Goal: Task Accomplishment & Management: Use online tool/utility

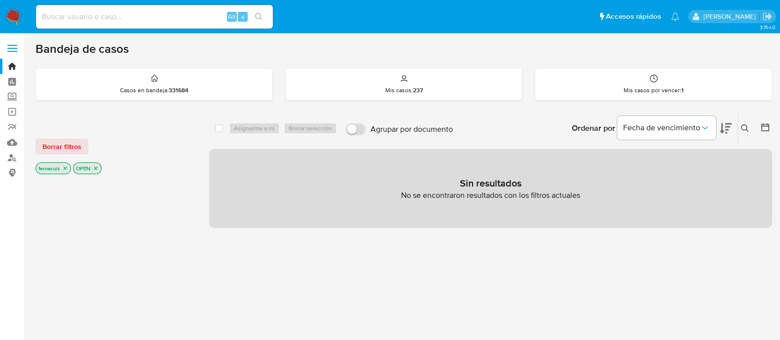
drag, startPoint x: 16, startPoint y: 13, endPoint x: 29, endPoint y: 25, distance: 17.5
click at [16, 12] on img at bounding box center [13, 16] width 17 height 17
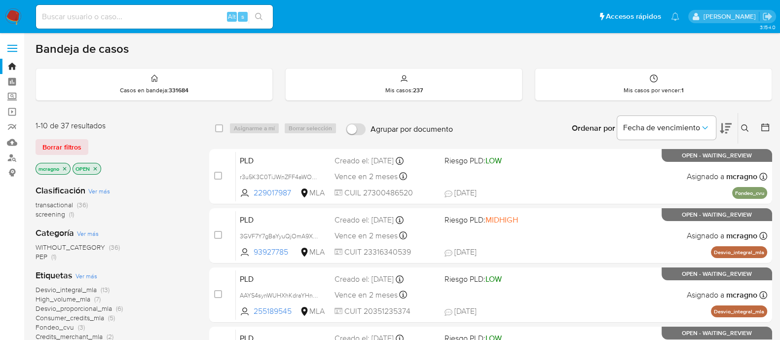
click at [768, 122] on icon at bounding box center [766, 127] width 10 height 10
click at [760, 126] on div at bounding box center [764, 128] width 18 height 31
click at [762, 125] on icon at bounding box center [766, 127] width 8 height 8
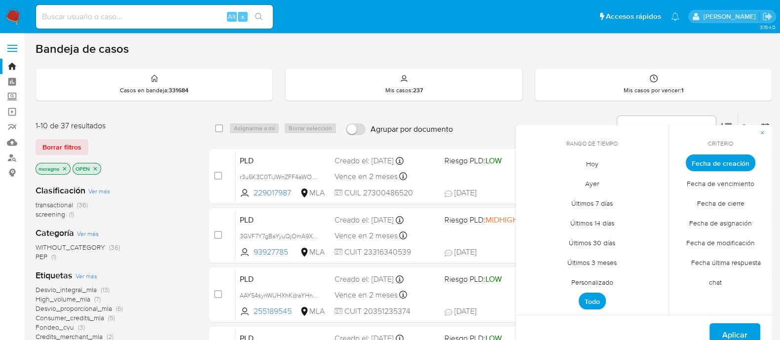
click at [595, 282] on span "Personalizado" at bounding box center [592, 282] width 63 height 20
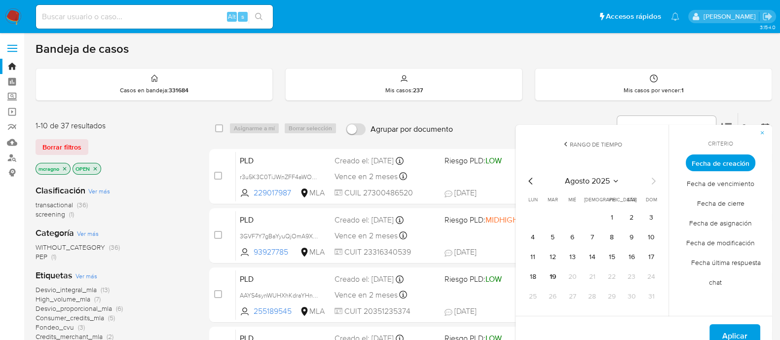
click at [534, 178] on icon "Mes anterior" at bounding box center [531, 181] width 12 height 12
click at [551, 215] on button "1" at bounding box center [553, 218] width 16 height 16
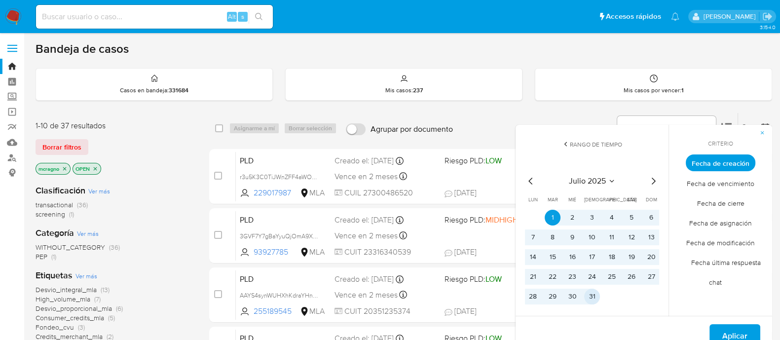
click at [598, 295] on button "31" at bounding box center [592, 297] width 16 height 16
drag, startPoint x: 730, startPoint y: 327, endPoint x: 700, endPoint y: 313, distance: 33.4
click at [731, 327] on span "Aplicar" at bounding box center [735, 336] width 25 height 22
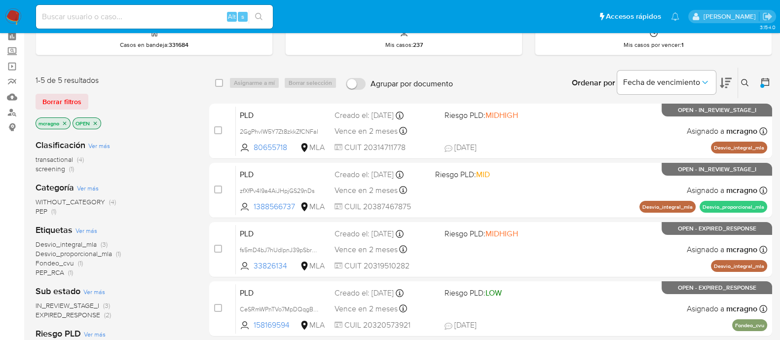
scroll to position [61, 0]
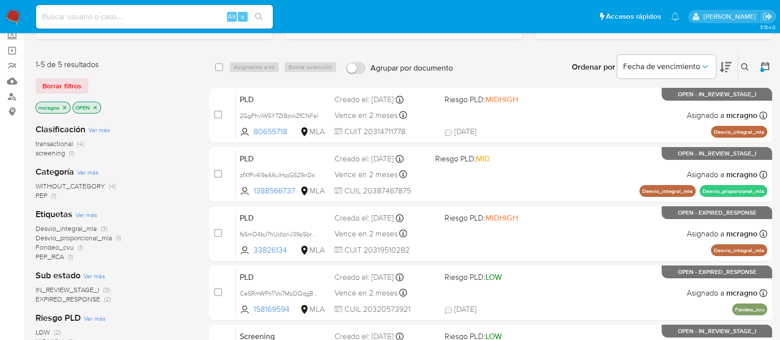
drag, startPoint x: 98, startPoint y: 105, endPoint x: 102, endPoint y: 114, distance: 9.9
click at [98, 105] on icon "close-filter" at bounding box center [95, 108] width 6 height 6
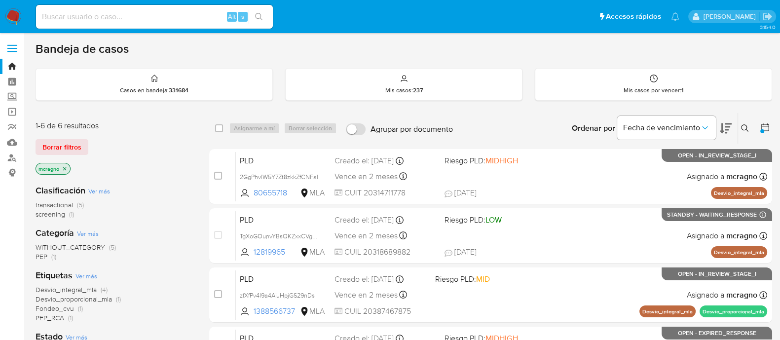
click at [66, 168] on icon "close-filter" at bounding box center [65, 169] width 6 height 6
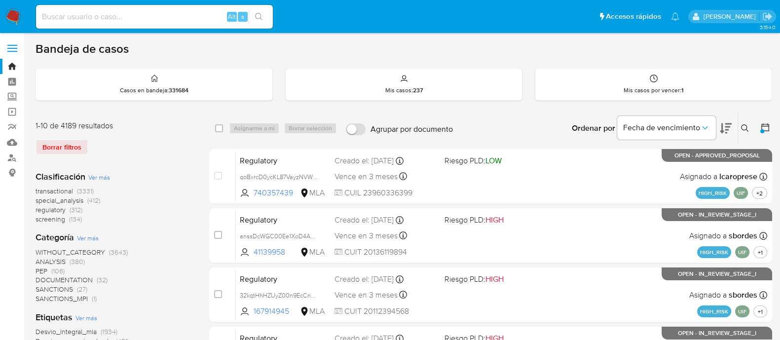
click at [763, 124] on icon at bounding box center [766, 127] width 10 height 10
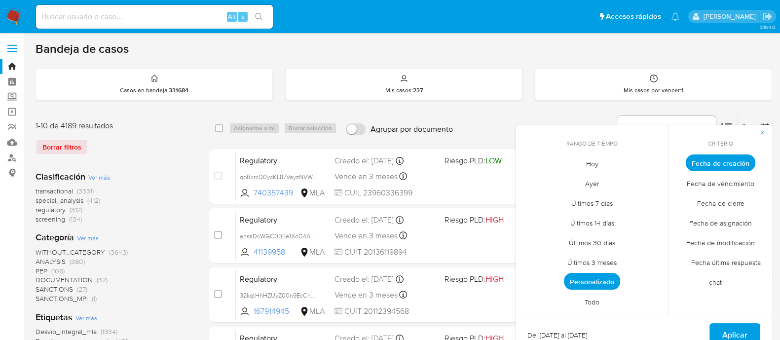
click at [593, 297] on span "Todo" at bounding box center [593, 302] width 36 height 20
click at [731, 325] on span "Aplicar" at bounding box center [735, 335] width 25 height 22
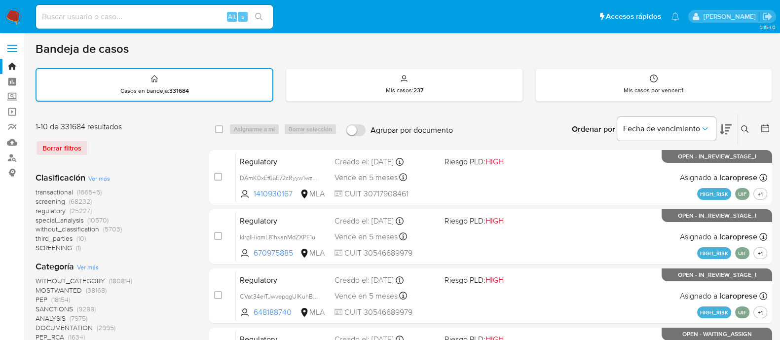
click at [745, 125] on icon at bounding box center [744, 128] width 7 height 7
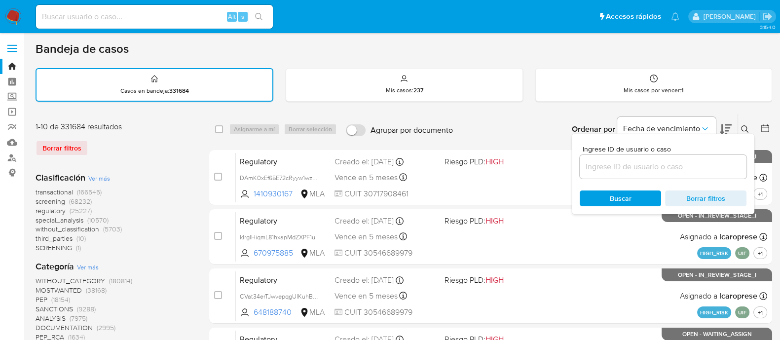
click at [694, 175] on div at bounding box center [663, 167] width 167 height 24
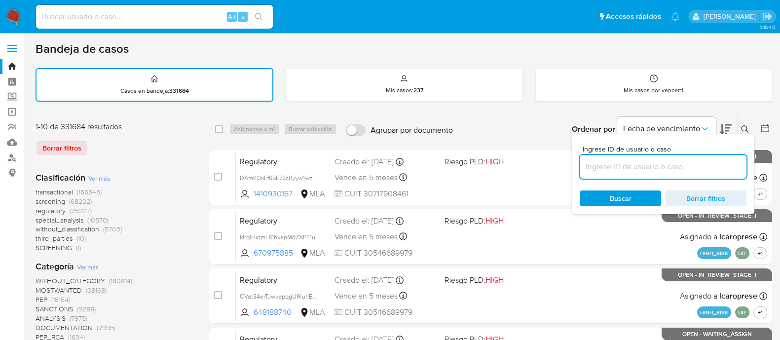
click at [694, 169] on input at bounding box center [663, 166] width 167 height 13
paste input "1388566737"
type input "1388566737"
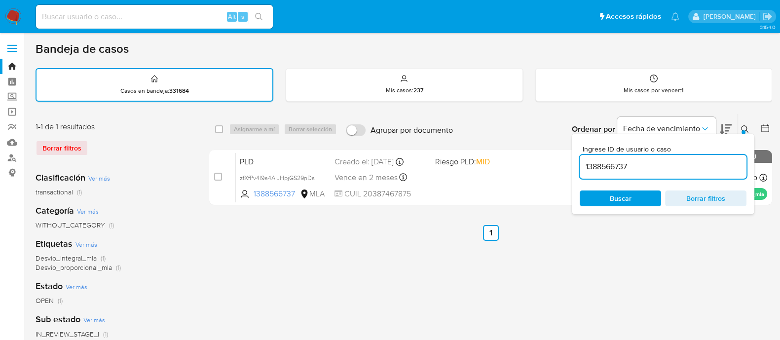
click at [745, 123] on button at bounding box center [747, 129] width 16 height 12
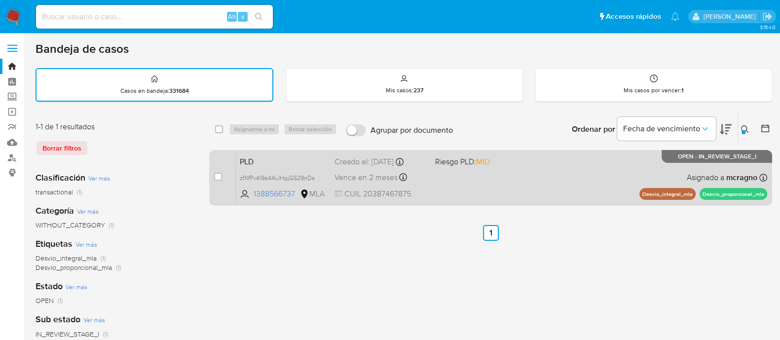
click at [505, 194] on div "PLD zfXfPv4l9a4AiJHpjGS29nDs 1388566737 MLA Riesgo PLD: MID Creado el: 12/07/20…" at bounding box center [502, 178] width 532 height 50
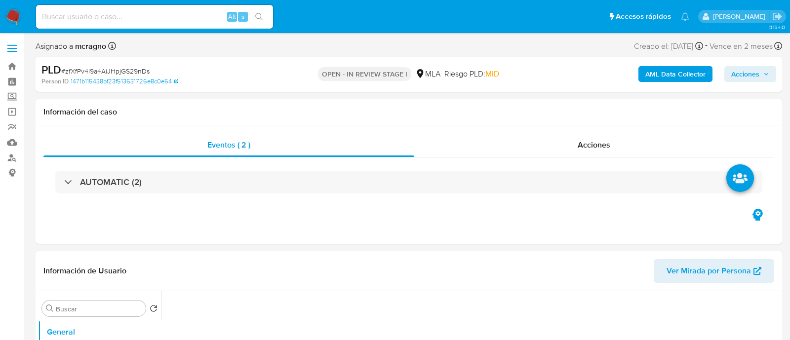
select select "10"
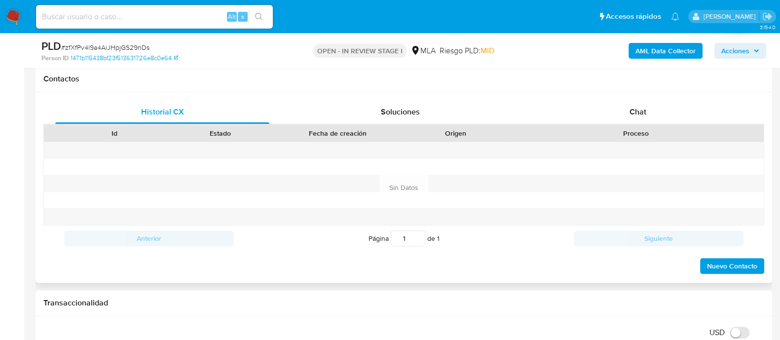
scroll to position [431, 0]
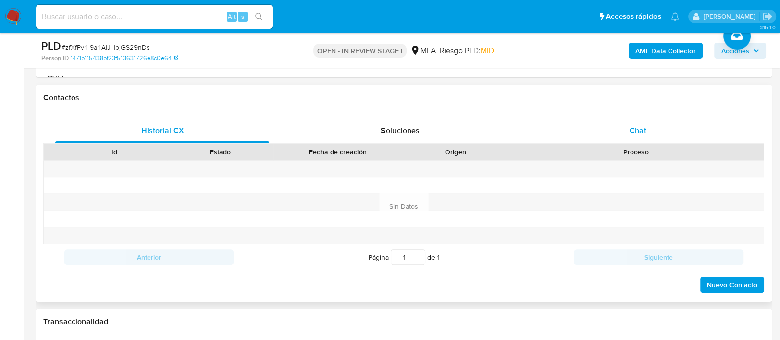
click at [661, 134] on div "Chat" at bounding box center [638, 131] width 214 height 24
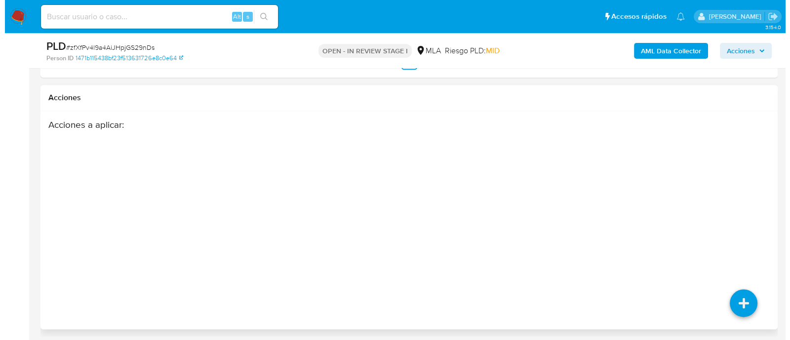
scroll to position [1734, 0]
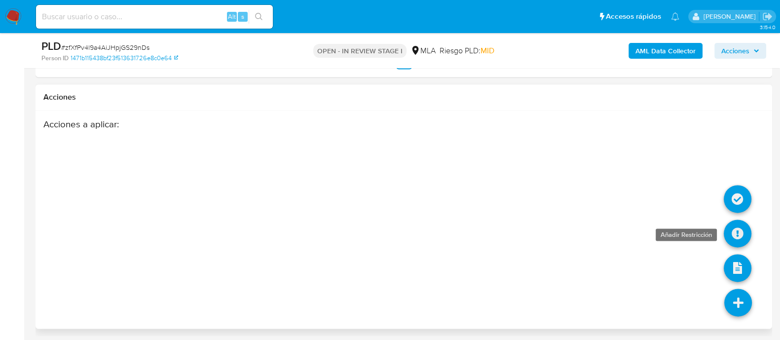
click at [739, 220] on icon at bounding box center [738, 234] width 28 height 28
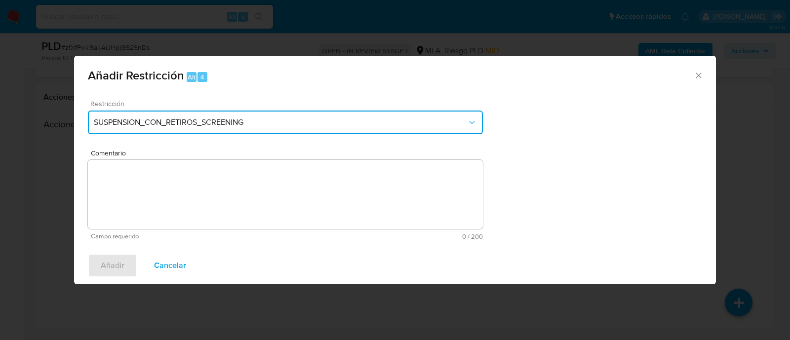
click at [252, 129] on button "SUSPENSION_CON_RETIROS_SCREENING" at bounding box center [285, 123] width 395 height 24
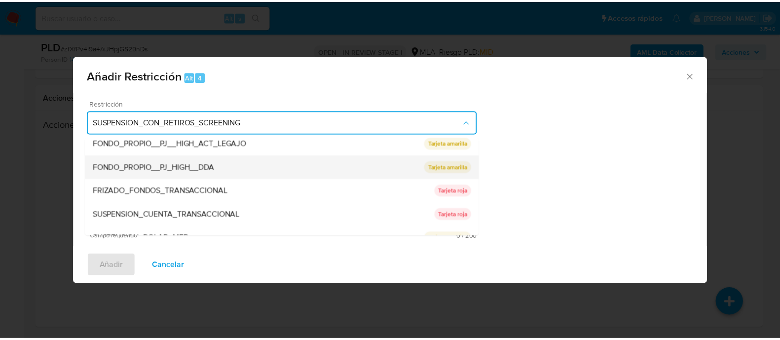
scroll to position [162, 0]
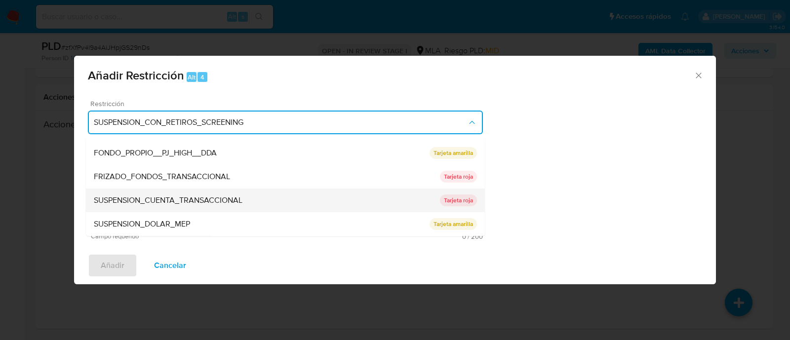
click at [190, 203] on span "SUSPENSION_CUENTA_TRANSACCIONAL" at bounding box center [168, 201] width 149 height 10
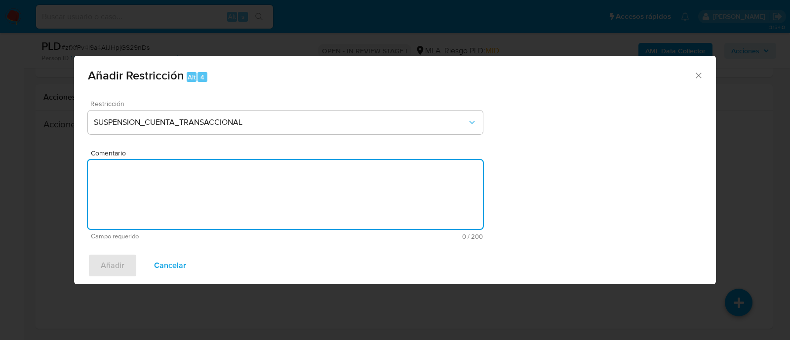
click at [190, 203] on textarea "Comentario" at bounding box center [285, 194] width 395 height 69
type textarea "AML"
click at [123, 269] on button "Añadir" at bounding box center [112, 266] width 49 height 24
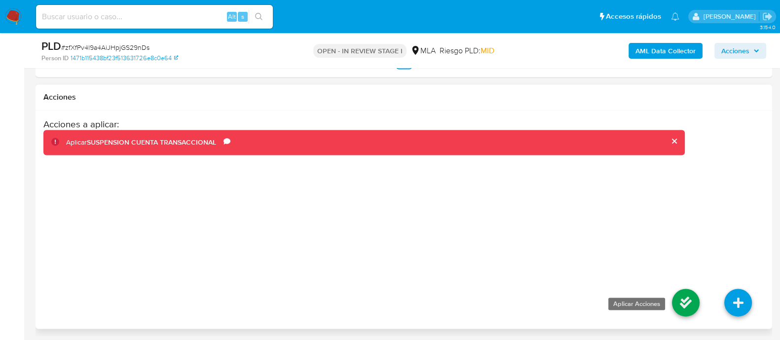
click at [681, 293] on icon at bounding box center [686, 303] width 28 height 28
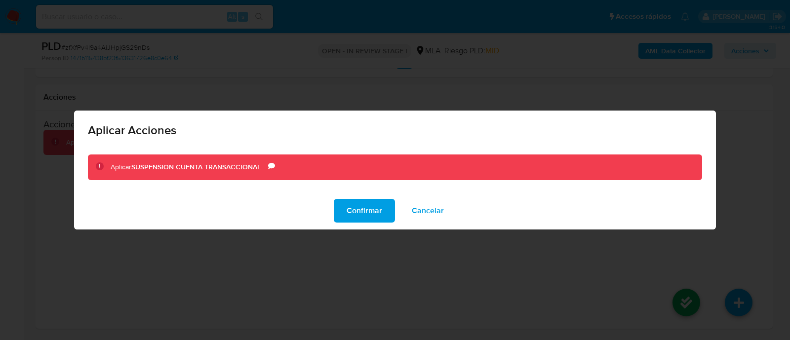
click at [407, 210] on button "Cancelar" at bounding box center [428, 211] width 58 height 24
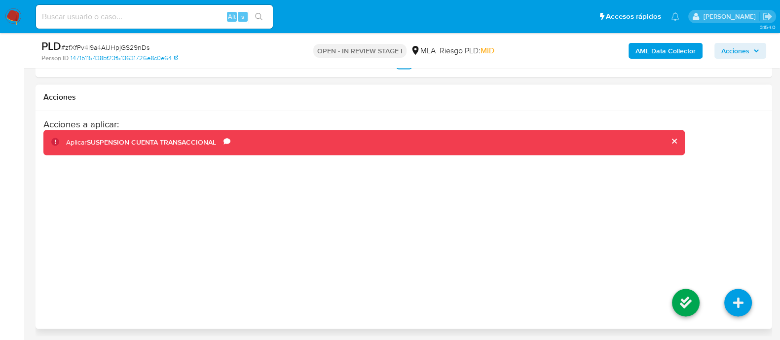
drag, startPoint x: 407, startPoint y: 211, endPoint x: 563, endPoint y: 237, distance: 157.8
click at [681, 297] on icon at bounding box center [686, 303] width 28 height 28
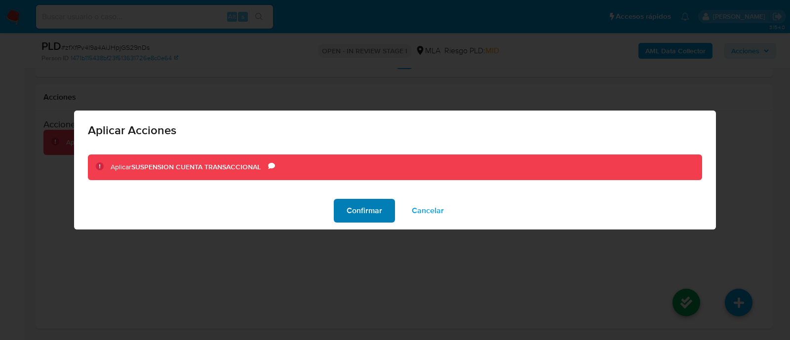
click at [358, 211] on span "Confirmar" at bounding box center [365, 211] width 36 height 22
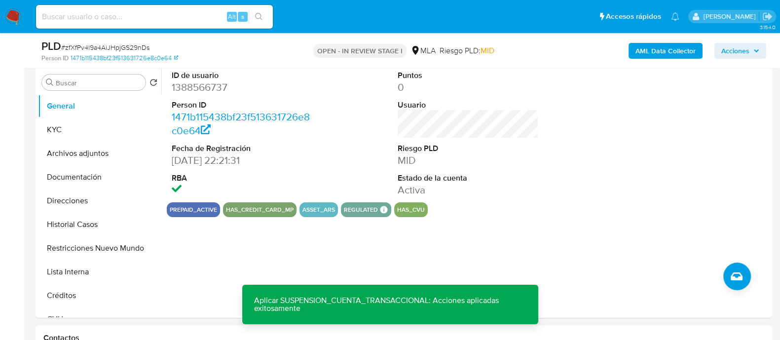
scroll to position [438, 0]
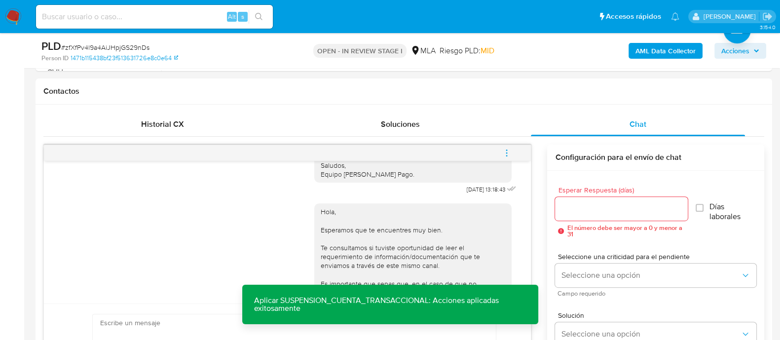
drag, startPoint x: 505, startPoint y: 150, endPoint x: 475, endPoint y: 156, distance: 29.7
click at [501, 153] on button "menu-action" at bounding box center [507, 153] width 33 height 24
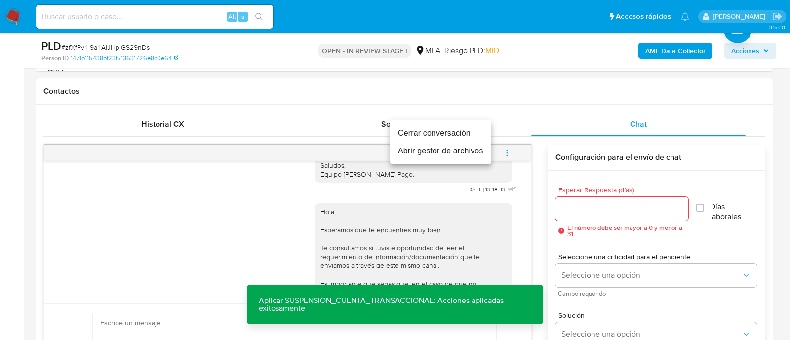
click at [435, 134] on li "Cerrar conversación" at bounding box center [440, 133] width 101 height 18
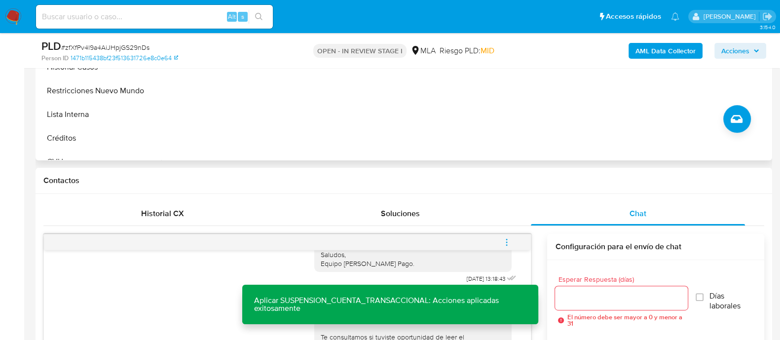
scroll to position [253, 0]
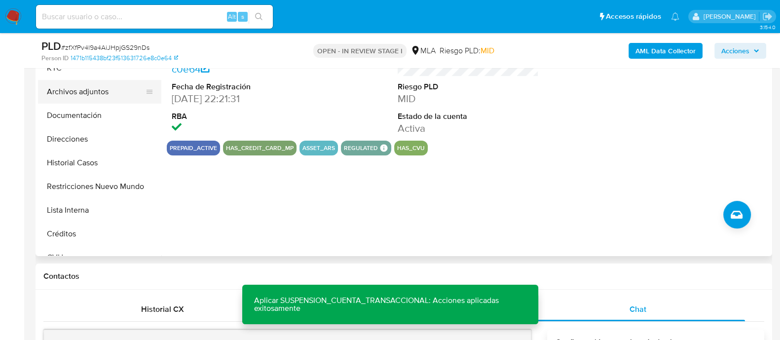
click at [95, 92] on button "Archivos adjuntos" at bounding box center [96, 92] width 116 height 24
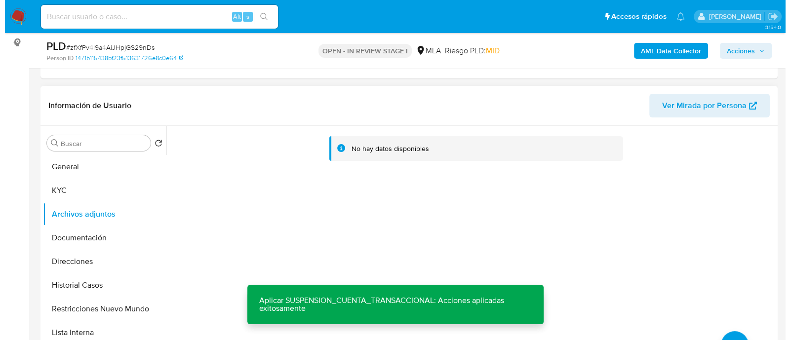
scroll to position [314, 0]
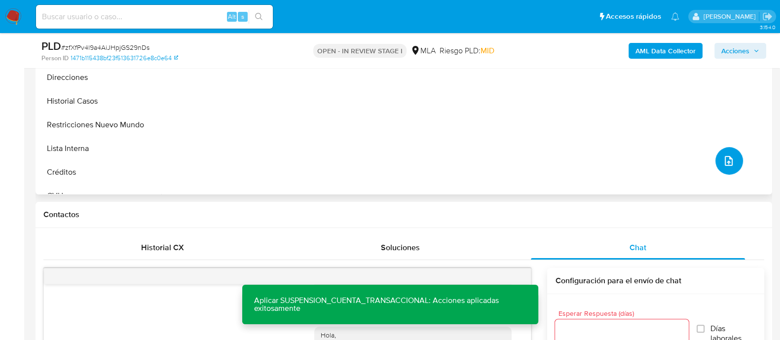
click at [735, 154] on button "upload-file" at bounding box center [730, 161] width 28 height 28
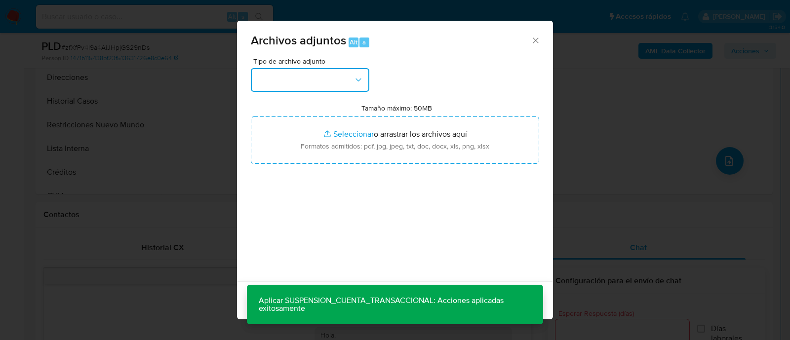
click at [284, 78] on button "button" at bounding box center [310, 80] width 118 height 24
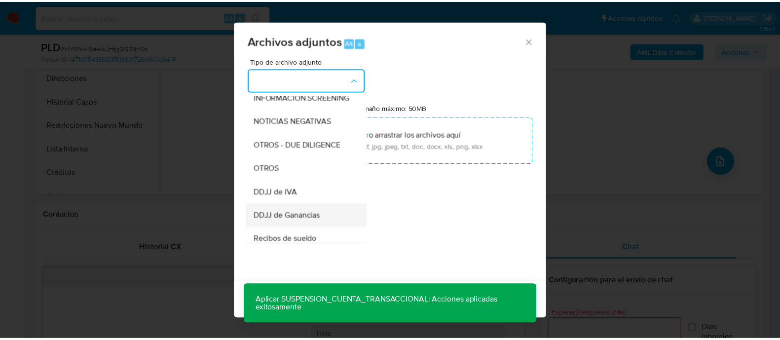
scroll to position [185, 0]
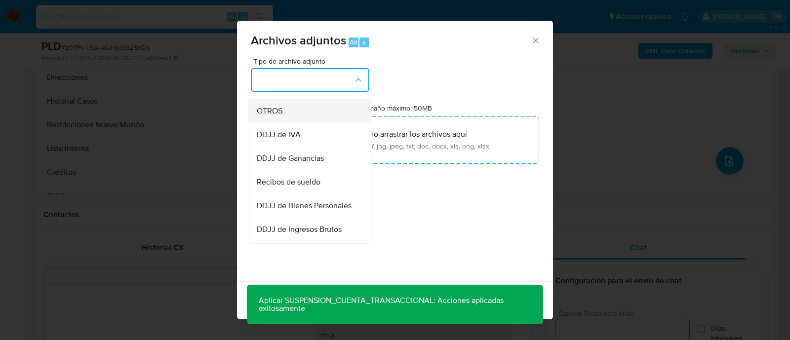
click at [289, 118] on div "OTROS" at bounding box center [307, 111] width 101 height 24
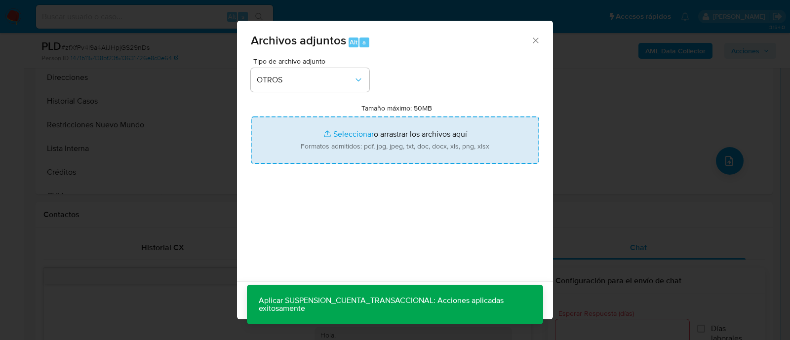
click at [337, 144] on input "Tamaño máximo: 50MB Seleccionar archivos" at bounding box center [395, 140] width 288 height 47
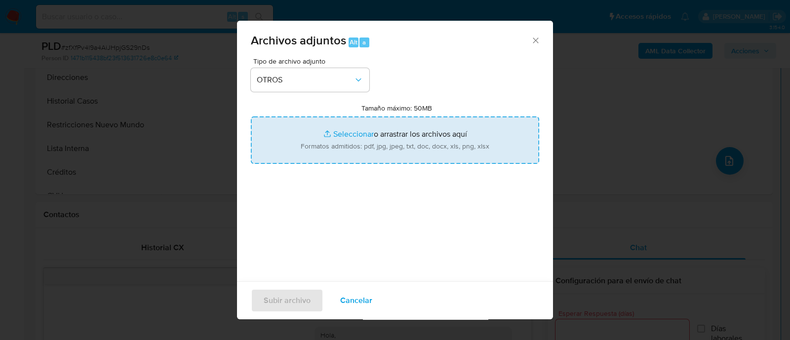
type input "C:\fakepath\1388566737 - Movimientos.xlsx"
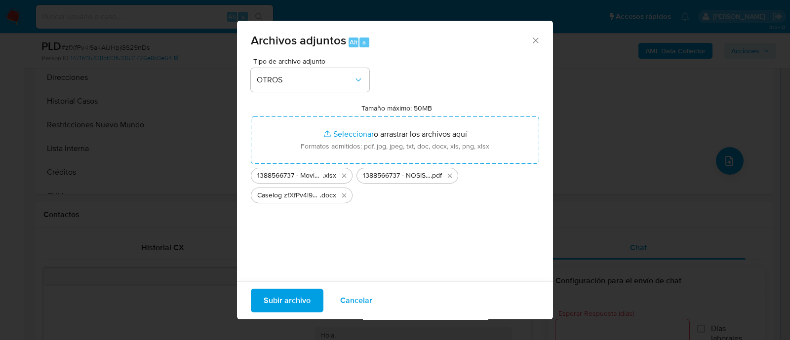
click at [252, 294] on button "Subir archivo" at bounding box center [287, 301] width 73 height 24
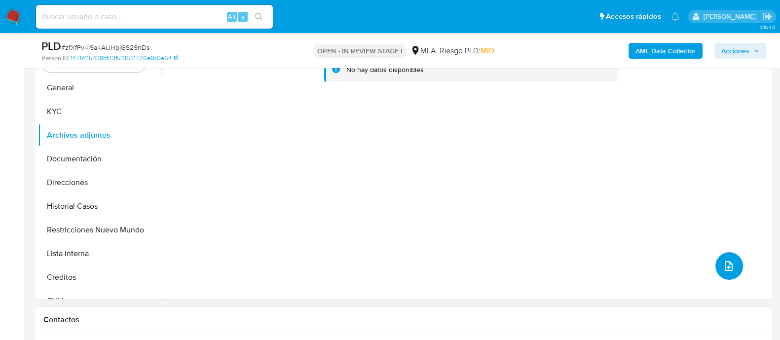
scroll to position [191, 0]
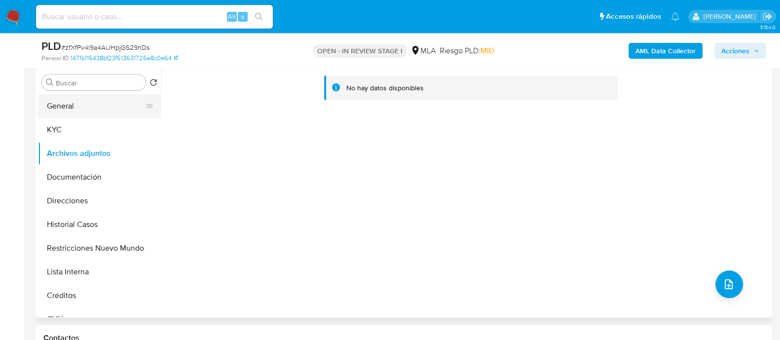
click at [74, 109] on button "General" at bounding box center [96, 106] width 116 height 24
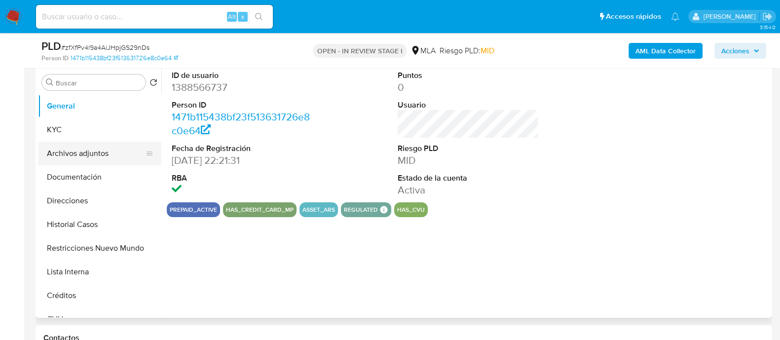
click at [79, 156] on button "Archivos adjuntos" at bounding box center [96, 154] width 116 height 24
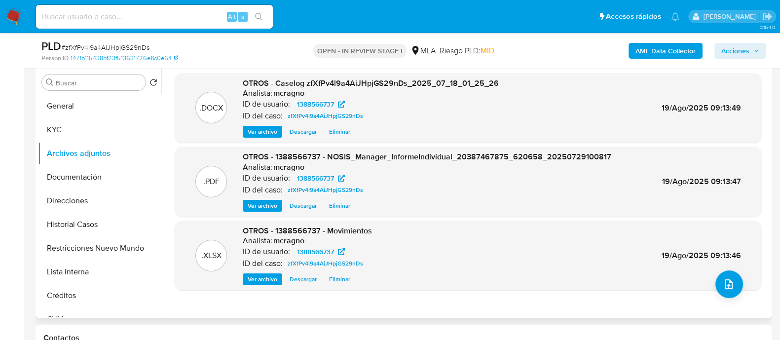
click at [254, 129] on span "Ver archivo" at bounding box center [263, 132] width 30 height 10
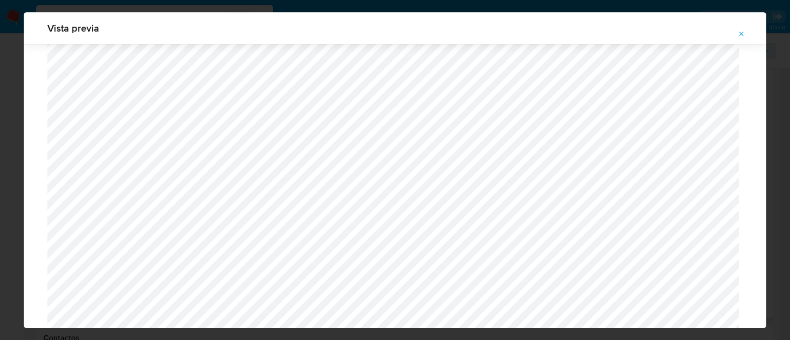
scroll to position [905, 0]
click at [739, 35] on icon "Attachment preview" at bounding box center [742, 34] width 8 height 8
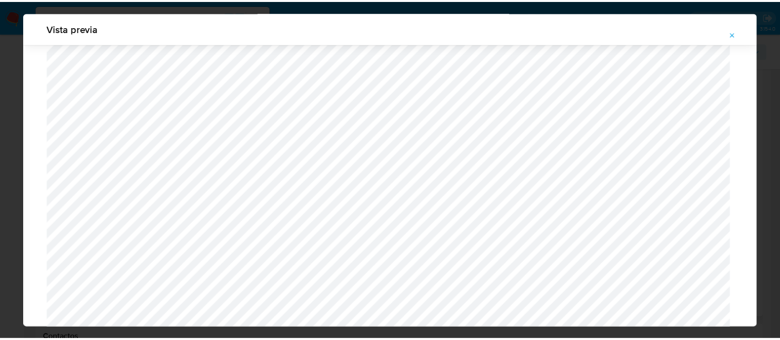
scroll to position [32, 0]
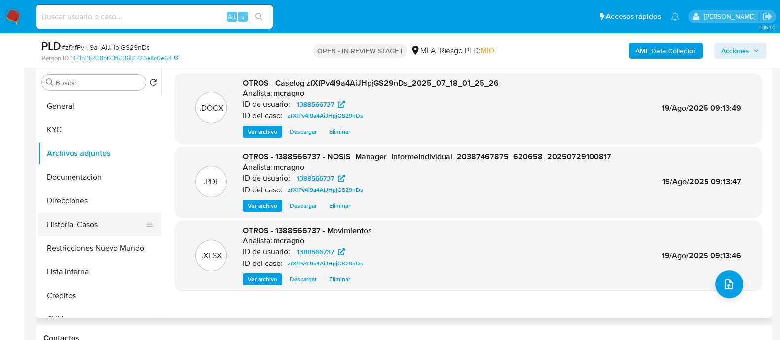
click at [84, 226] on button "Historial Casos" at bounding box center [96, 225] width 116 height 24
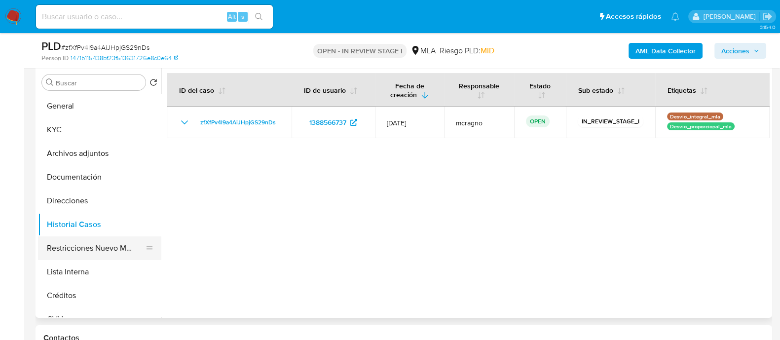
click at [68, 247] on button "Restricciones Nuevo Mundo" at bounding box center [96, 248] width 116 height 24
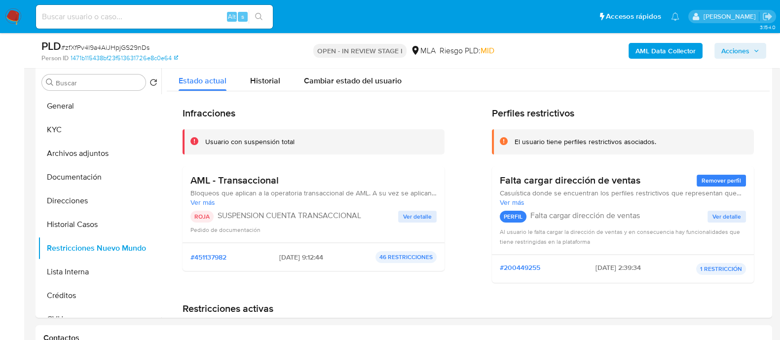
click at [726, 47] on span "Acciones" at bounding box center [736, 51] width 28 height 16
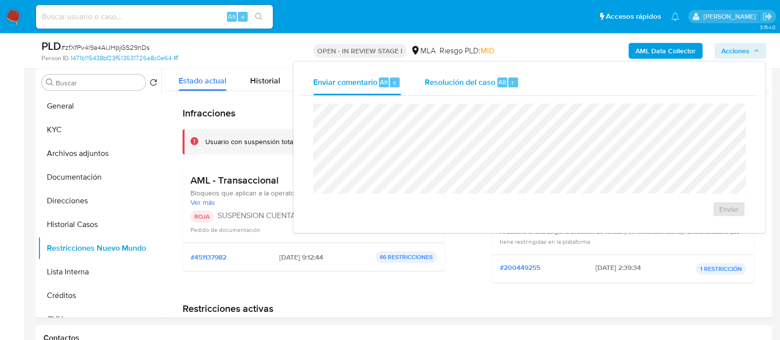
click at [484, 84] on span "Resolución del caso" at bounding box center [460, 81] width 71 height 11
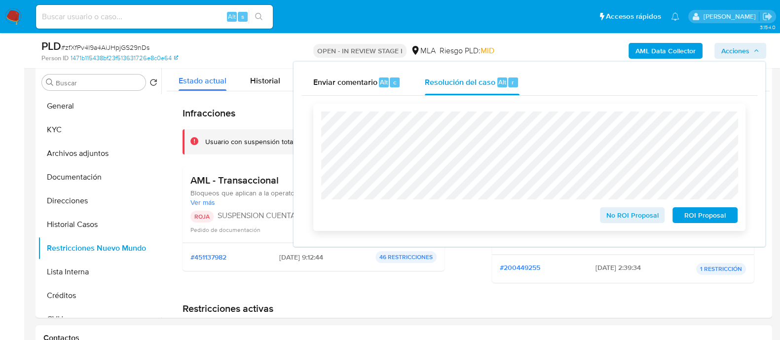
click at [692, 217] on span "ROI Proposal" at bounding box center [705, 215] width 51 height 14
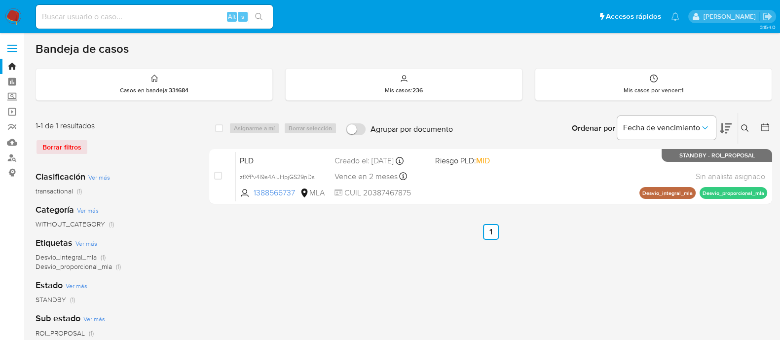
click at [7, 9] on img at bounding box center [13, 16] width 17 height 17
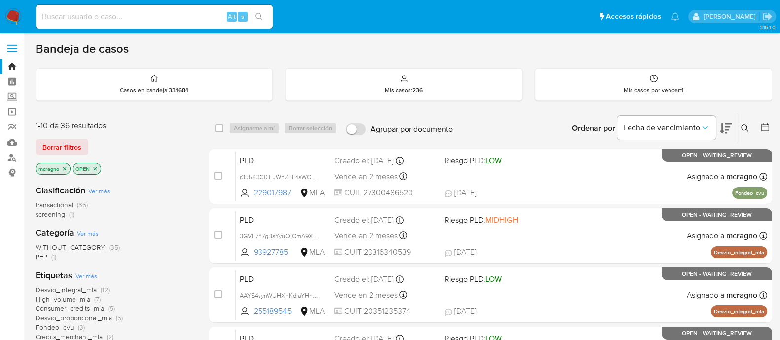
click at [94, 169] on icon "close-filter" at bounding box center [95, 169] width 6 height 6
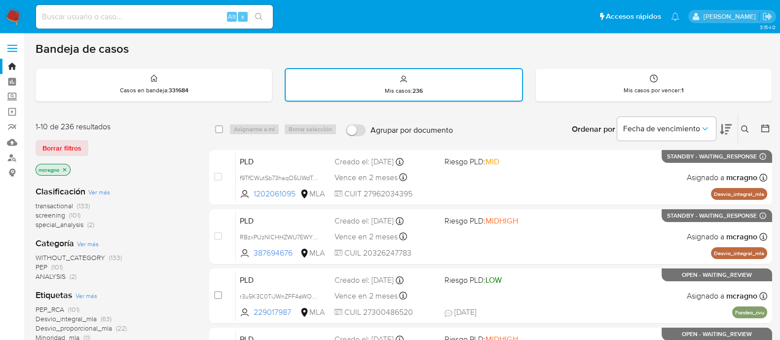
click at [759, 125] on div at bounding box center [764, 129] width 18 height 31
click at [767, 124] on icon at bounding box center [766, 128] width 10 height 10
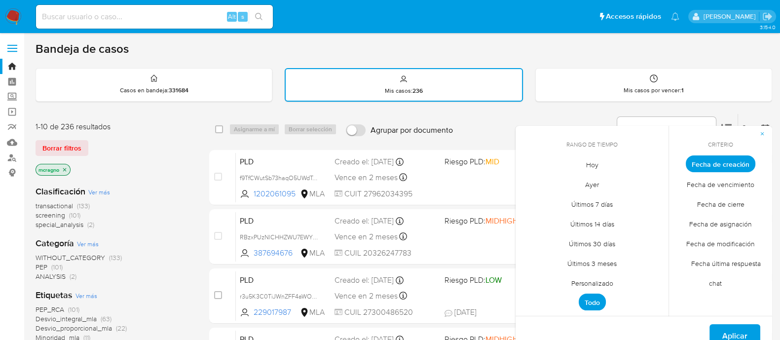
click at [593, 278] on span "Personalizado" at bounding box center [592, 283] width 63 height 20
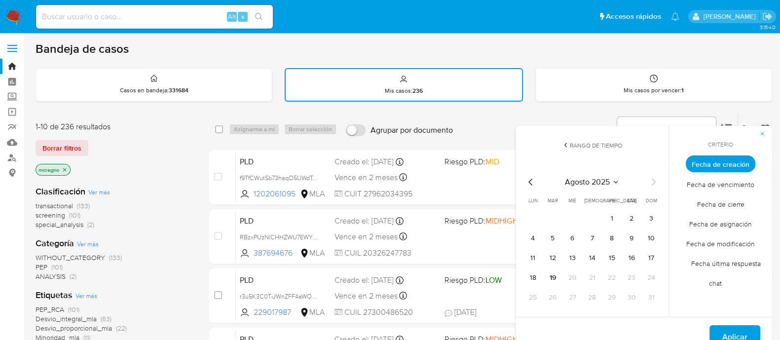
drag, startPoint x: 530, startPoint y: 179, endPoint x: 533, endPoint y: 183, distance: 5.6
click at [531, 179] on icon "Mes anterior" at bounding box center [531, 182] width 12 height 12
click at [553, 211] on button "1" at bounding box center [553, 219] width 16 height 16
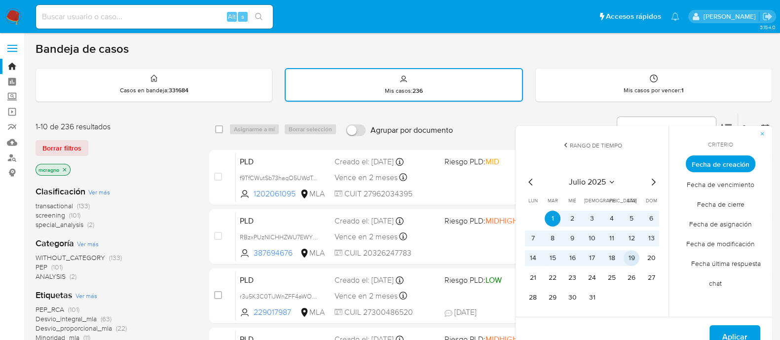
click at [629, 253] on button "19" at bounding box center [632, 258] width 16 height 16
click at [756, 329] on button "Aplicar" at bounding box center [735, 337] width 51 height 24
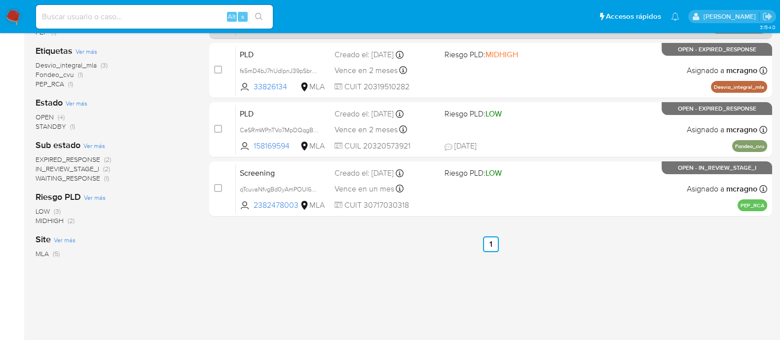
scroll to position [102, 0]
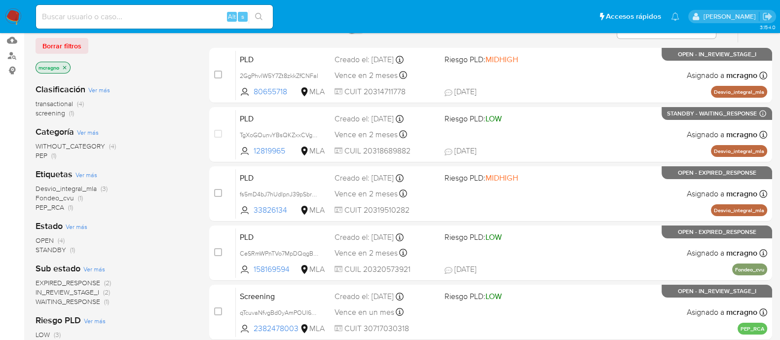
click at [9, 19] on img at bounding box center [13, 16] width 17 height 17
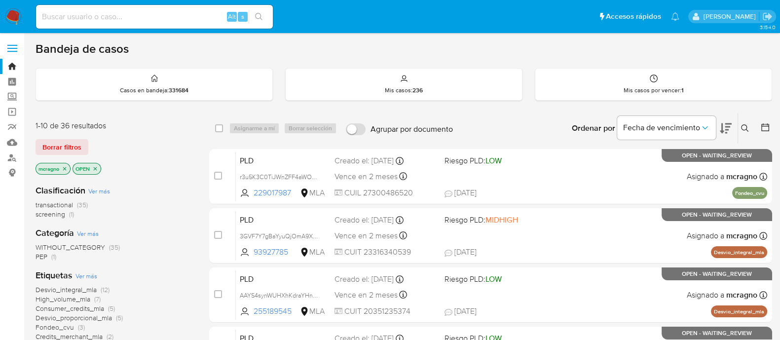
click at [96, 169] on icon "close-filter" at bounding box center [95, 169] width 6 height 6
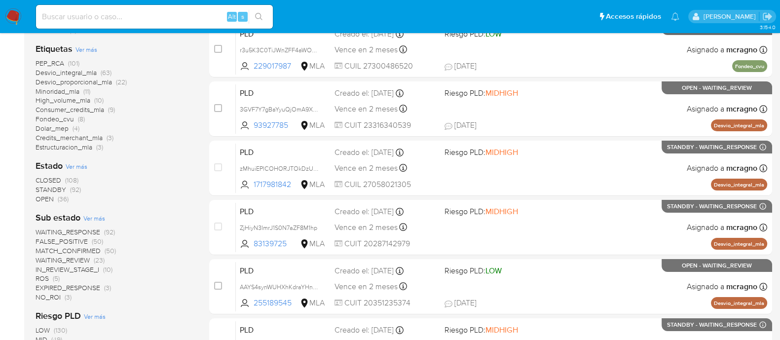
scroll to position [309, 0]
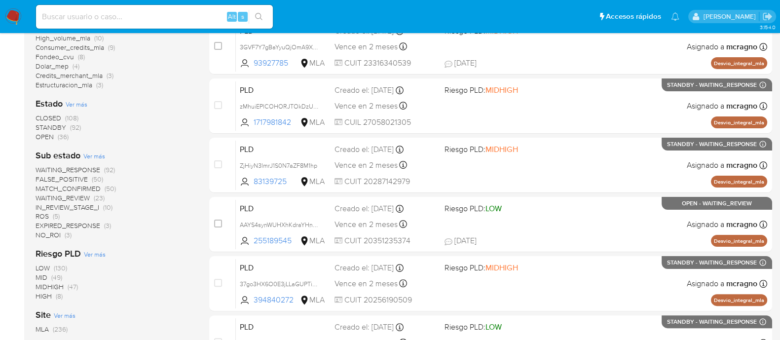
click at [79, 196] on span "WAITING_REVIEW" at bounding box center [63, 198] width 54 height 10
